Goal: Task Accomplishment & Management: Use online tool/utility

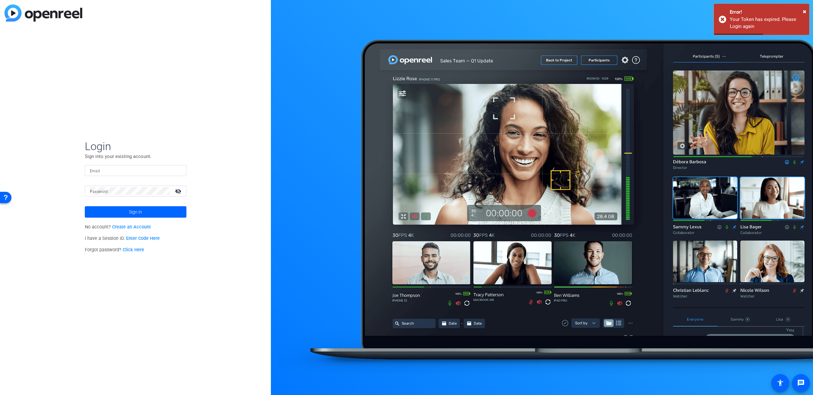
click at [149, 168] on input "Email" at bounding box center [135, 171] width 91 height 8
type input "ryan.keckler@gartner.com"
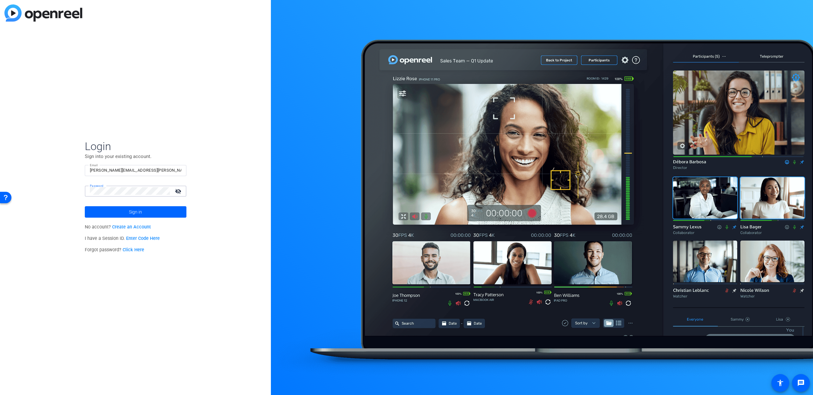
click at [85, 206] on button "Sign in" at bounding box center [136, 211] width 102 height 11
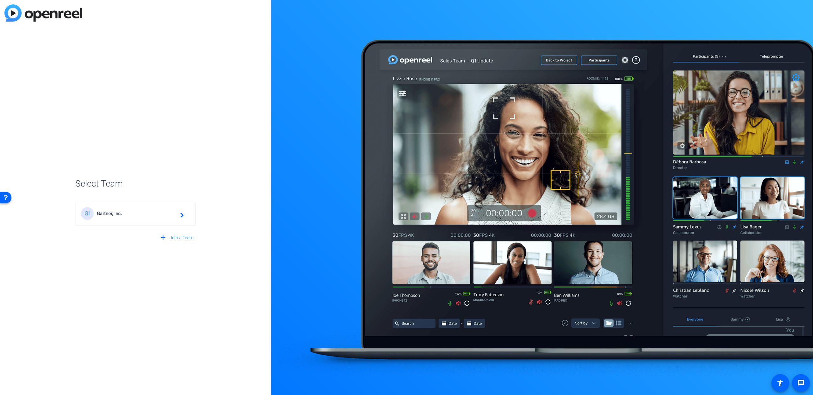
click at [132, 216] on span "Gartner, Inc." at bounding box center [136, 214] width 79 height 6
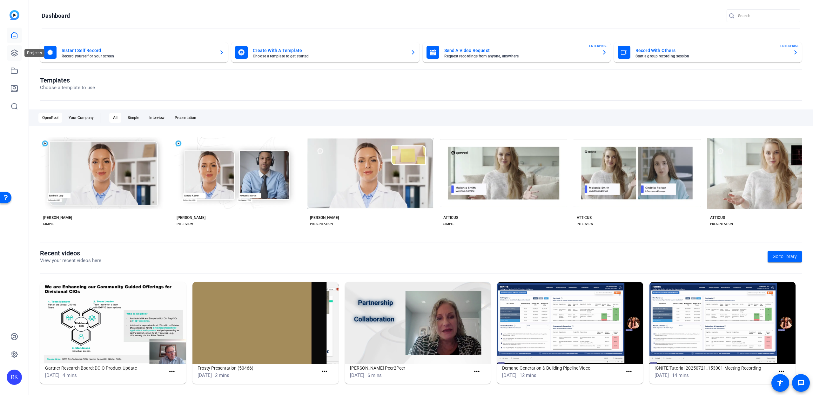
click at [15, 55] on icon at bounding box center [14, 53] width 8 height 8
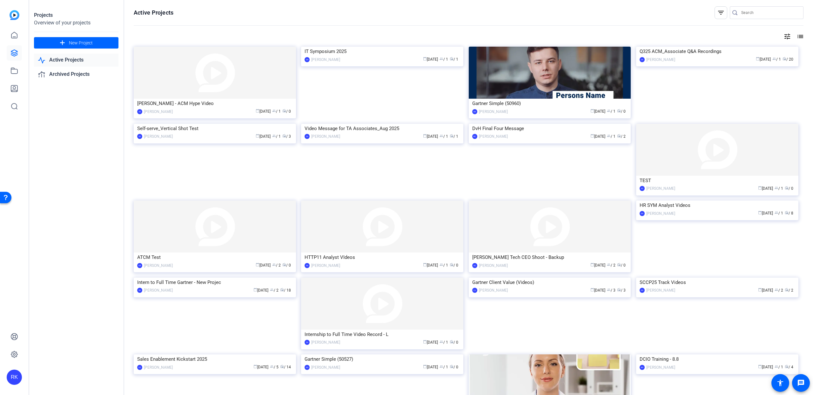
click at [368, 224] on img at bounding box center [382, 227] width 162 height 52
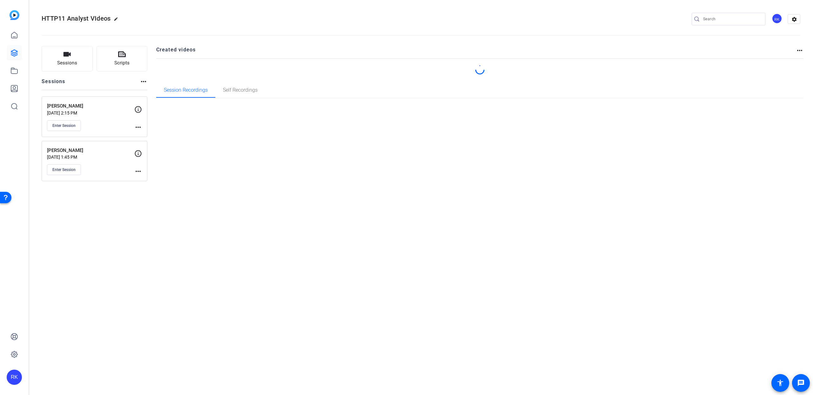
click at [363, 223] on div "HTTP11 Analyst VIdeos edit RK settings Sessions Scripts Sessions more_horiz Ray…" at bounding box center [421, 197] width 784 height 395
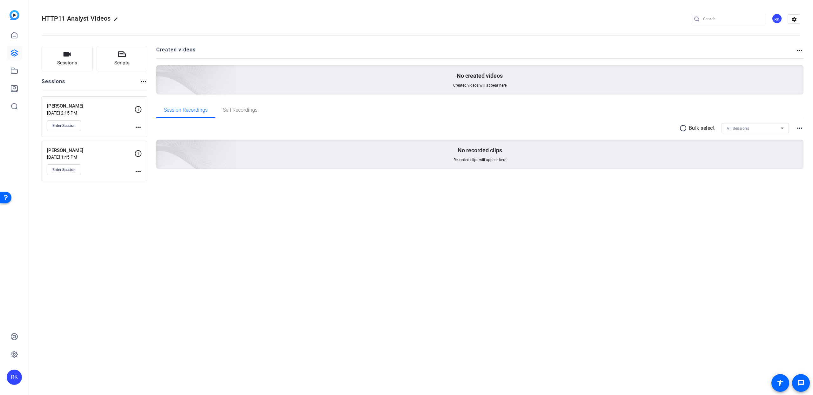
click at [105, 159] on p "Aug 19, 2025 @ 1:45 PM" at bounding box center [90, 157] width 87 height 5
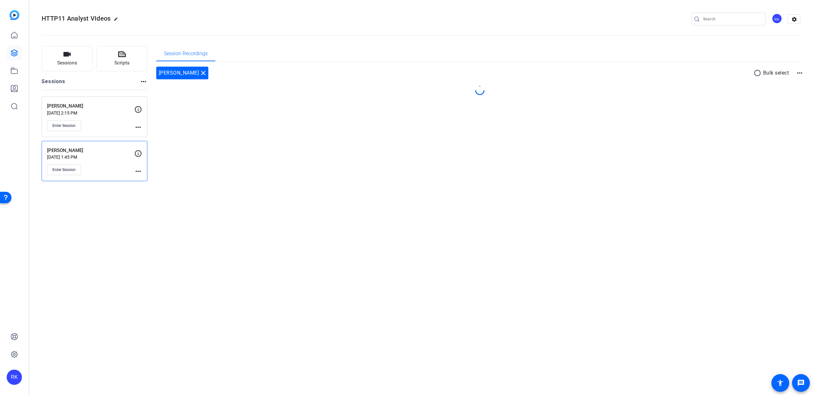
click at [105, 159] on p "Aug 19, 2025 @ 1:45 PM" at bounding box center [90, 157] width 87 height 5
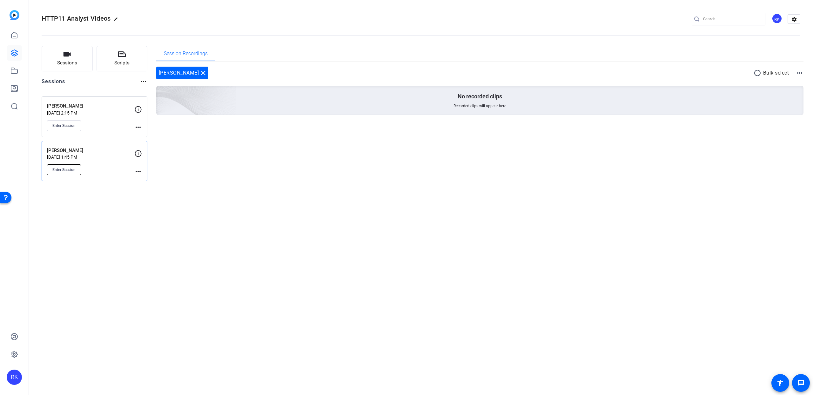
click at [72, 172] on span "Enter Session" at bounding box center [63, 169] width 23 height 5
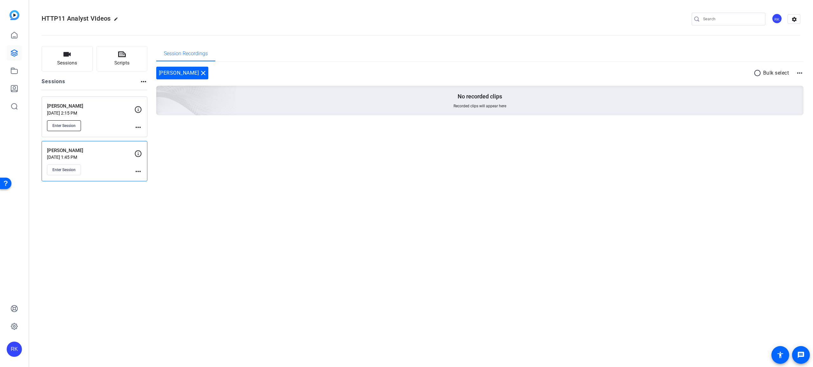
click at [76, 127] on span "Enter Session" at bounding box center [63, 125] width 23 height 5
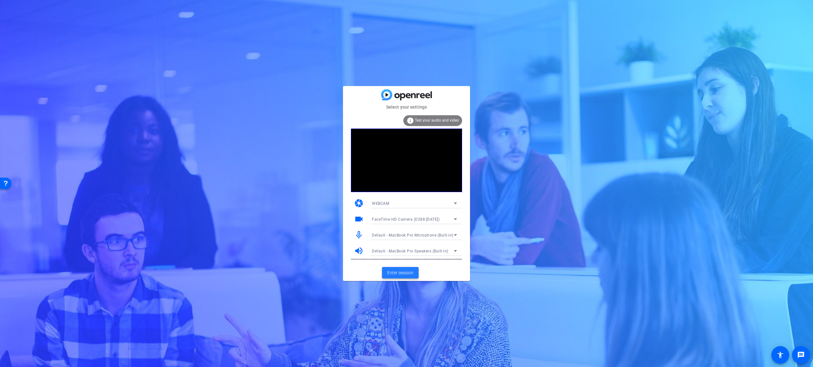
click at [397, 272] on span "Enter session" at bounding box center [400, 273] width 26 height 7
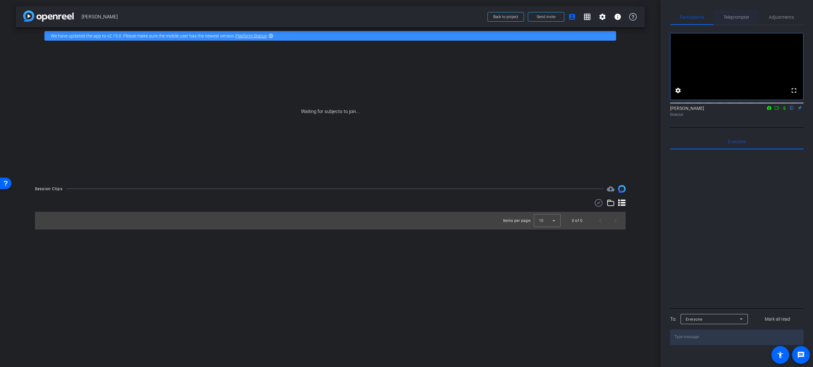
click at [739, 17] on span "Teleprompter" at bounding box center [736, 17] width 26 height 4
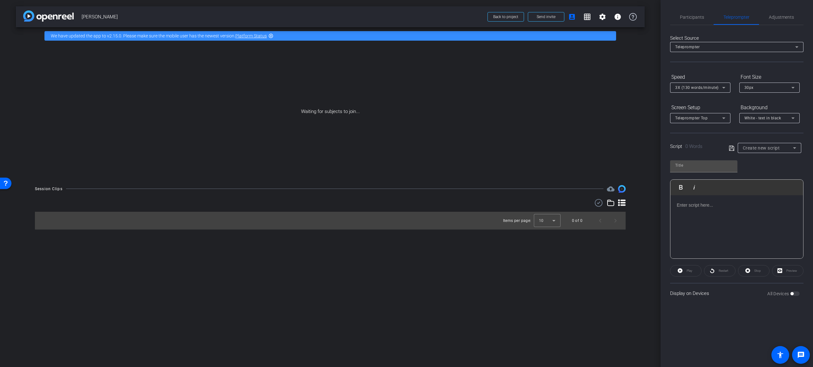
click at [701, 204] on p at bounding box center [736, 205] width 120 height 7
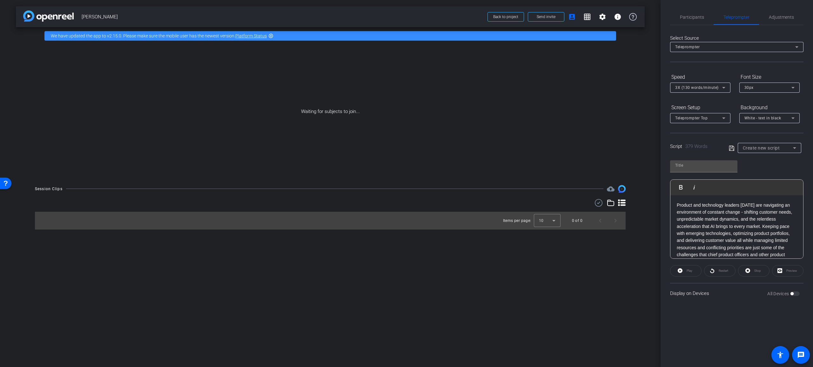
click at [730, 148] on icon at bounding box center [731, 147] width 5 height 5
type input "Default title 7436"
click at [767, 147] on span "Default title 7436" at bounding box center [758, 148] width 32 height 4
click at [0, 0] on span "Create new script" at bounding box center [0, 0] width 0 height 0
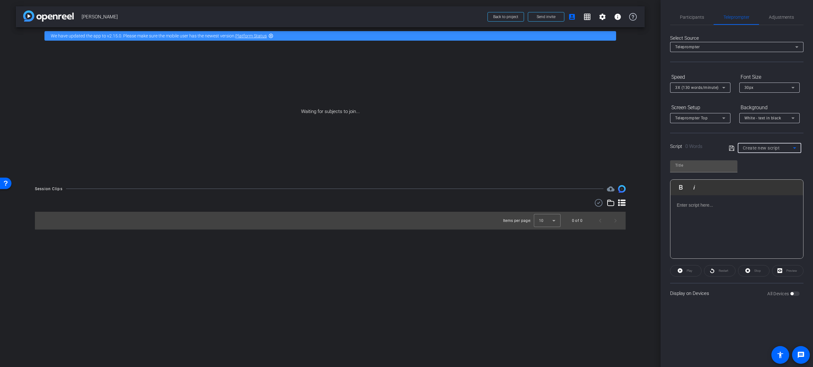
click at [756, 147] on span "Create new script" at bounding box center [760, 147] width 37 height 5
click at [754, 158] on span "Create new script" at bounding box center [758, 160] width 33 height 8
click at [786, 147] on div "Create new script" at bounding box center [767, 148] width 50 height 8
click at [690, 202] on div at bounding box center [406, 183] width 813 height 367
click at [689, 204] on p at bounding box center [736, 205] width 120 height 7
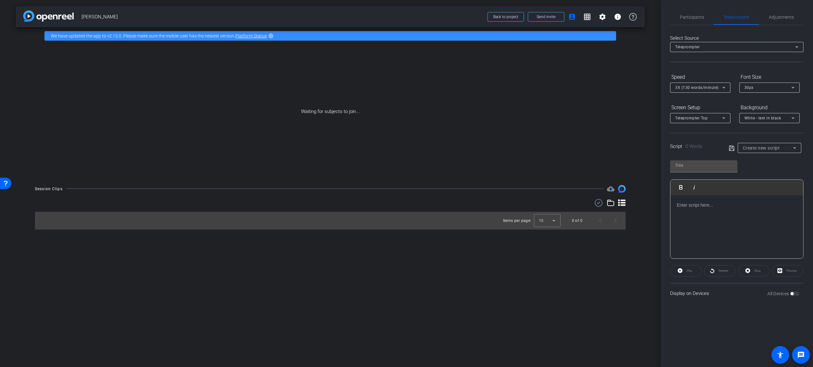
scroll to position [327, 0]
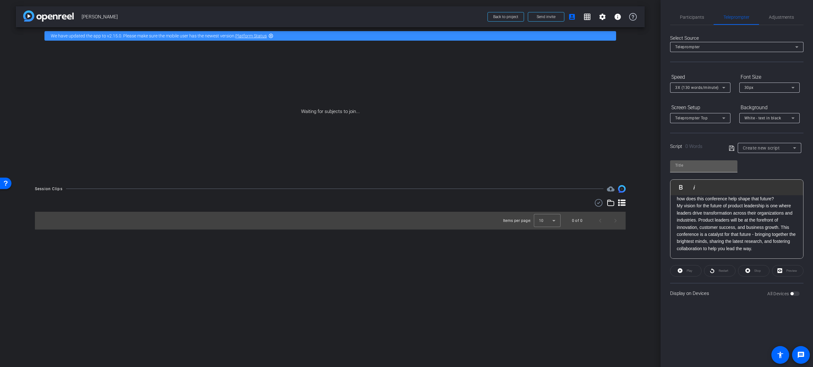
click at [687, 164] on input "text" at bounding box center [703, 166] width 57 height 8
click at [701, 164] on input "[PERSON_NAME]" at bounding box center [703, 166] width 57 height 8
click at [731, 148] on icon at bounding box center [732, 148] width 6 height 8
click at [731, 147] on icon at bounding box center [732, 148] width 6 height 8
click at [766, 147] on span "Create new script" at bounding box center [760, 147] width 37 height 5
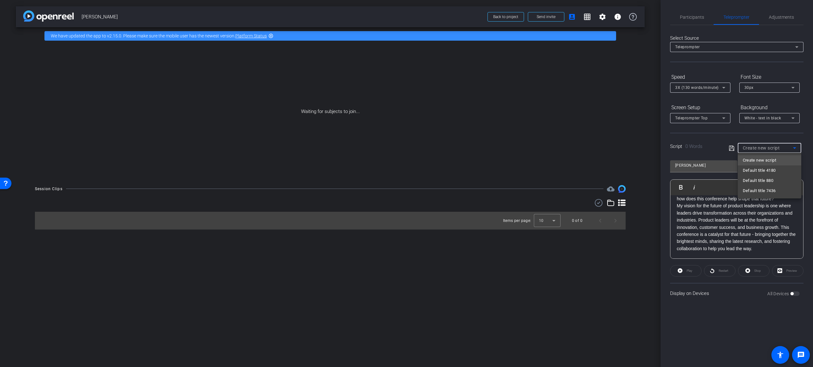
click at [702, 167] on div at bounding box center [406, 183] width 813 height 367
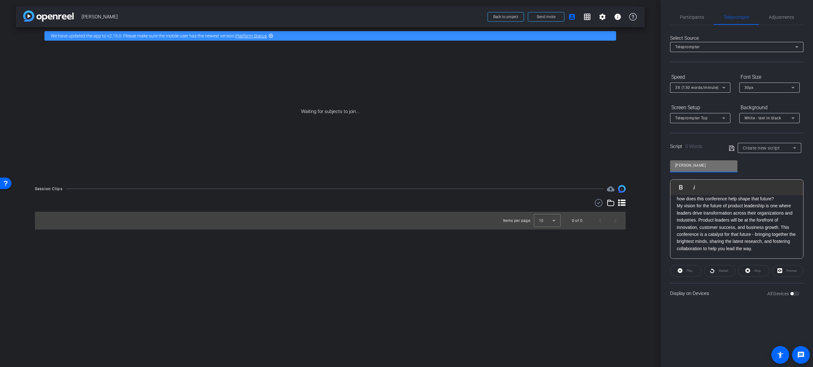
click at [703, 166] on input "[PERSON_NAME]" at bounding box center [703, 166] width 57 height 8
drag, startPoint x: 703, startPoint y: 166, endPoint x: 734, endPoint y: 175, distance: 32.0
click at [703, 166] on input "[PERSON_NAME]" at bounding box center [703, 166] width 57 height 8
click at [735, 233] on p "My vision for the future of product leadership is one where leaders drive trans…" at bounding box center [736, 227] width 120 height 50
click at [733, 148] on icon at bounding box center [732, 148] width 6 height 8
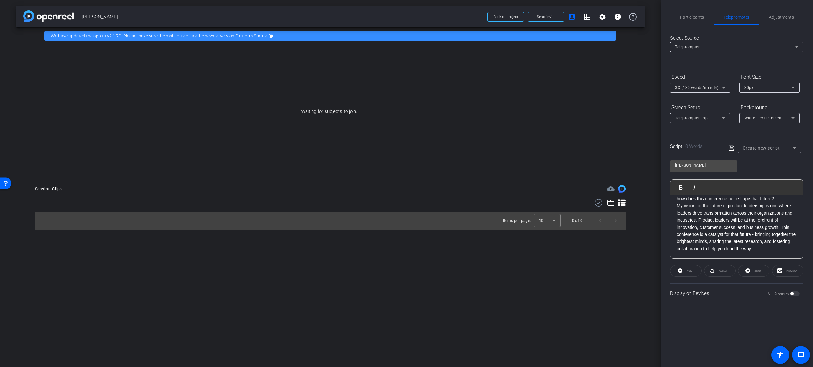
click at [732, 149] on icon at bounding box center [732, 148] width 6 height 8
click at [732, 148] on icon at bounding box center [732, 148] width 6 height 8
click at [732, 148] on icon at bounding box center [731, 147] width 5 height 5
click at [719, 209] on p "My vision for the future of product leadership is one where leaders drive trans…" at bounding box center [736, 227] width 120 height 50
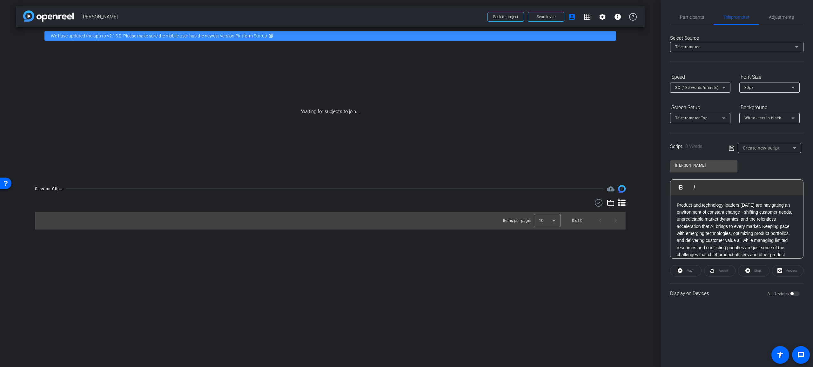
click at [691, 203] on p "Product and technology leaders [DATE] are navigating an environment of constant…" at bounding box center [736, 234] width 120 height 64
click at [676, 204] on p "Product and technology leaders [DATE] are navigating an environment of constant…" at bounding box center [736, 234] width 120 height 64
click at [773, 143] on div "Create new script" at bounding box center [768, 148] width 53 height 10
click at [772, 190] on span "Default title 7436" at bounding box center [758, 191] width 33 height 8
click at [758, 149] on span "Default title 7436" at bounding box center [758, 148] width 32 height 4
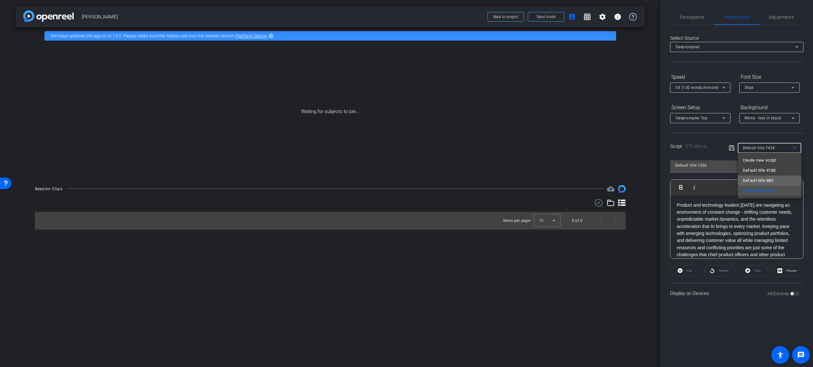
click at [755, 181] on span "Default title 880" at bounding box center [757, 181] width 30 height 8
type input "Default title 880"
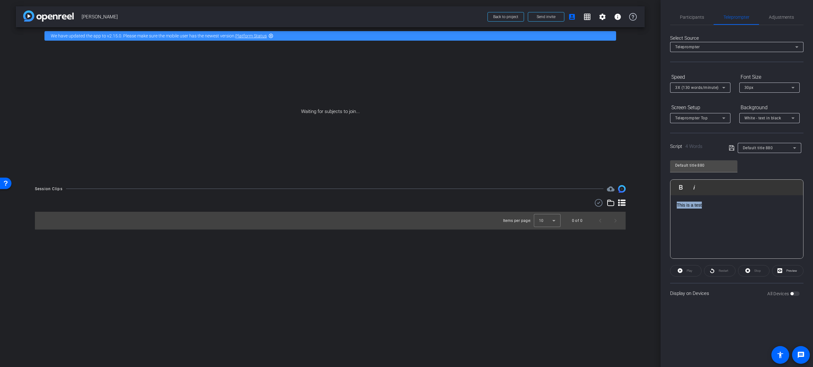
drag, startPoint x: 732, startPoint y: 209, endPoint x: 642, endPoint y: 206, distance: 90.5
click at [642, 207] on div "arrow_back [PERSON_NAME] Back to project Send invite account_box grid_on settin…" at bounding box center [406, 183] width 813 height 367
click at [710, 216] on div at bounding box center [736, 226] width 133 height 63
click at [769, 144] on div "Default title 880" at bounding box center [767, 148] width 50 height 8
click at [760, 157] on span "Create new script" at bounding box center [758, 160] width 33 height 8
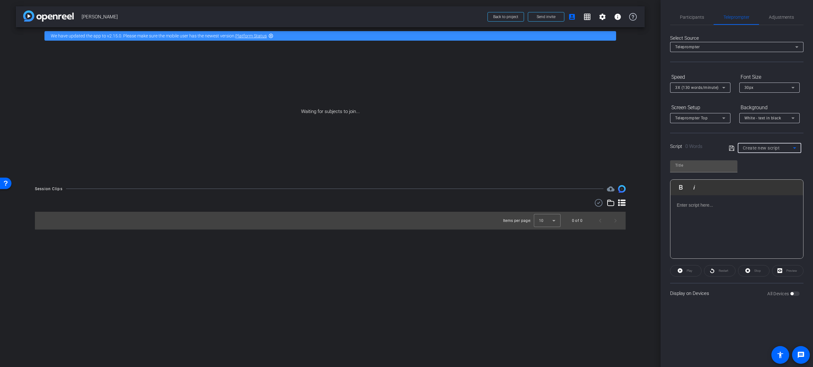
click at [713, 210] on div at bounding box center [736, 226] width 133 height 63
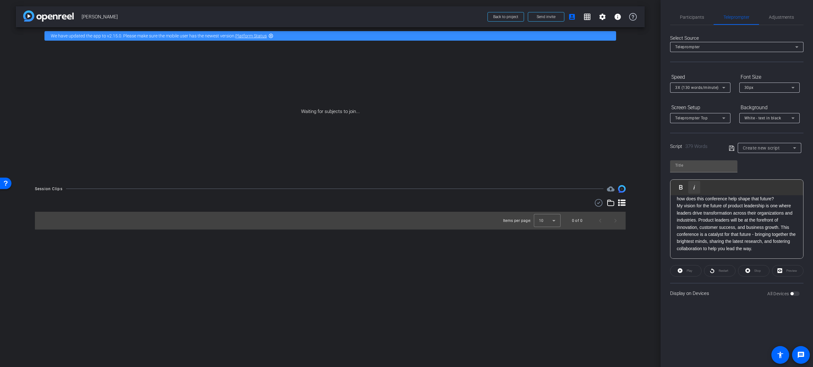
scroll to position [318, 0]
click at [693, 167] on input "text" at bounding box center [703, 166] width 57 height 8
type input "[PERSON_NAME]"
click at [731, 150] on icon at bounding box center [732, 148] width 6 height 8
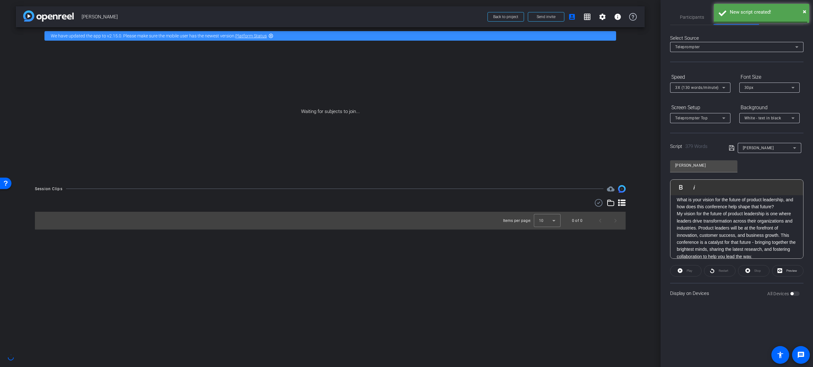
click at [732, 148] on icon at bounding box center [731, 147] width 5 height 5
click at [757, 147] on div "[PERSON_NAME]" at bounding box center [767, 148] width 50 height 8
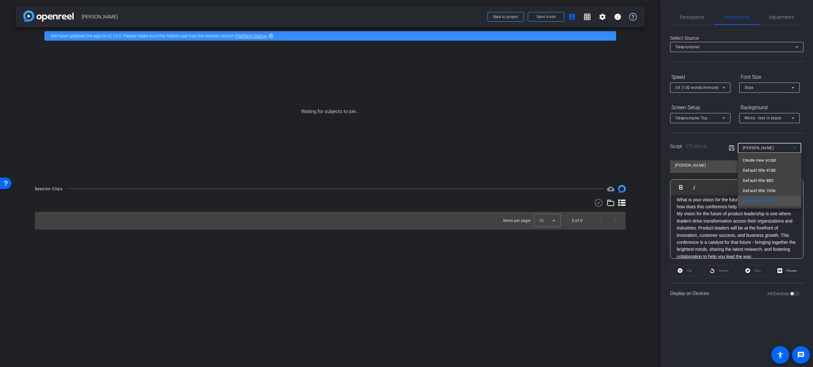
click at [467, 294] on div at bounding box center [406, 183] width 813 height 367
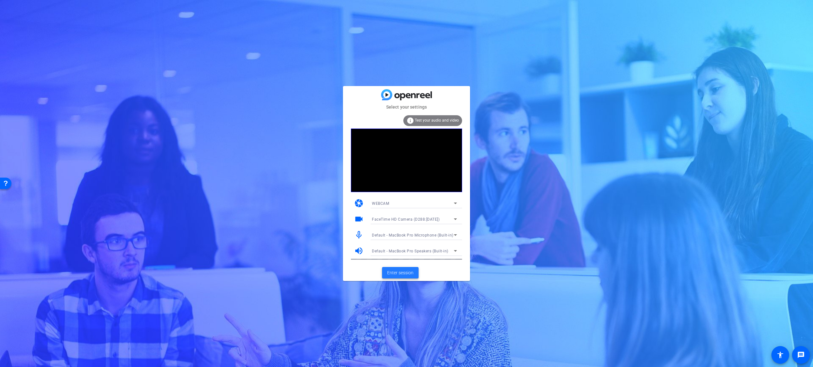
click at [403, 273] on span "Enter session" at bounding box center [400, 273] width 26 height 7
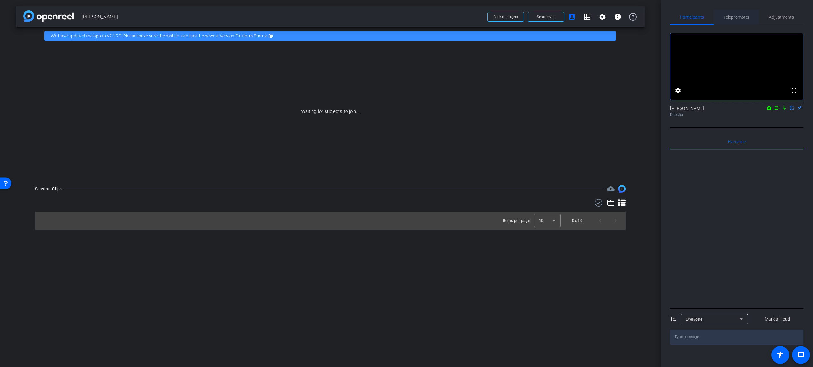
click at [739, 16] on span "Teleprompter" at bounding box center [736, 17] width 26 height 4
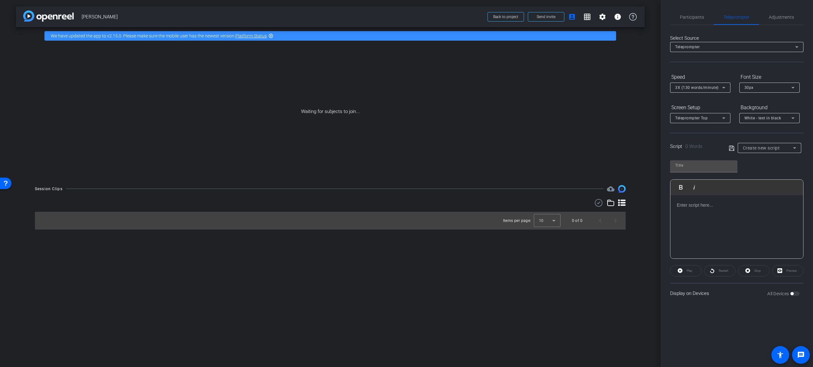
click at [708, 204] on p at bounding box center [736, 205] width 120 height 7
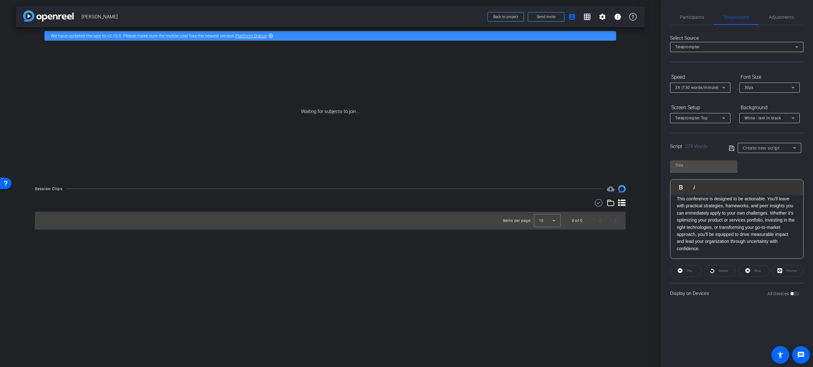
scroll to position [285, 0]
click at [698, 168] on input "text" at bounding box center [703, 166] width 57 height 8
type input "Ray"
click at [731, 148] on icon at bounding box center [732, 148] width 6 height 8
click at [753, 149] on div "Ray" at bounding box center [767, 148] width 50 height 8
